Goal: Task Accomplishment & Management: Manage account settings

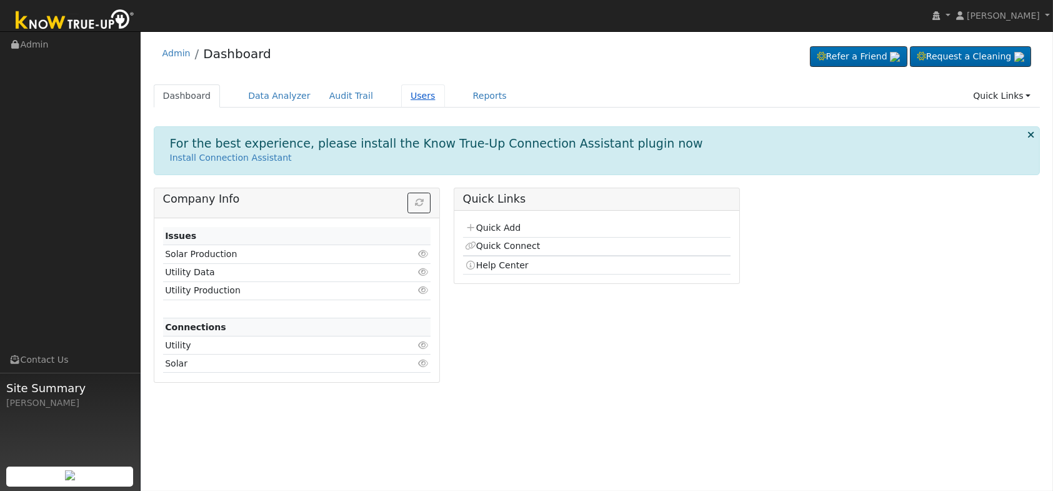
click at [401, 98] on link "Users" at bounding box center [423, 95] width 44 height 23
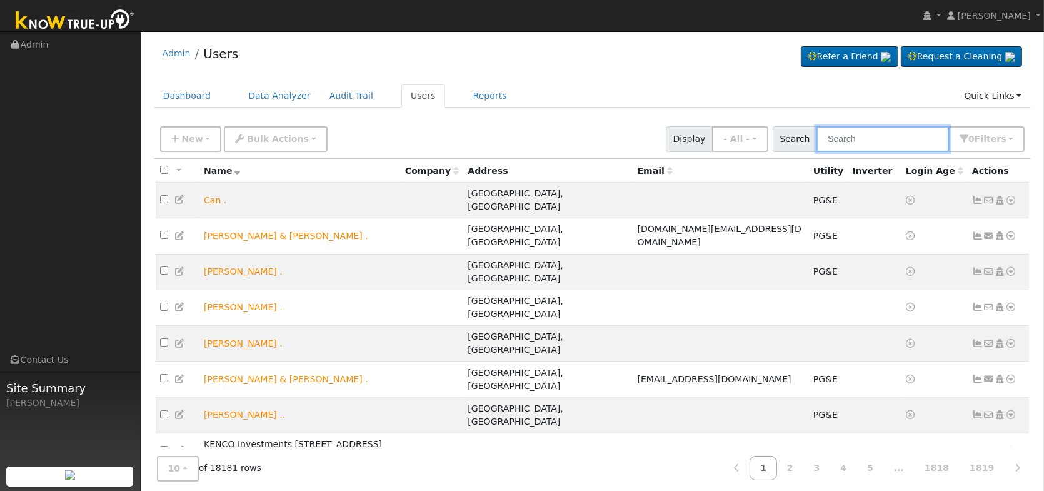
click at [852, 135] on input "text" at bounding box center [883, 139] width 133 height 26
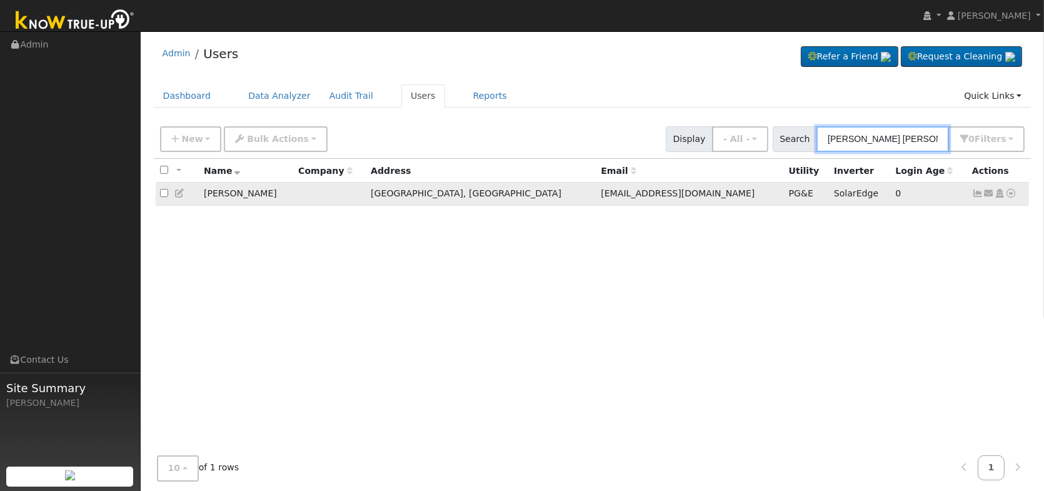
type input "[PERSON_NAME] [PERSON_NAME]"
click at [1000, 194] on icon at bounding box center [999, 193] width 11 height 9
